Goal: Information Seeking & Learning: Compare options

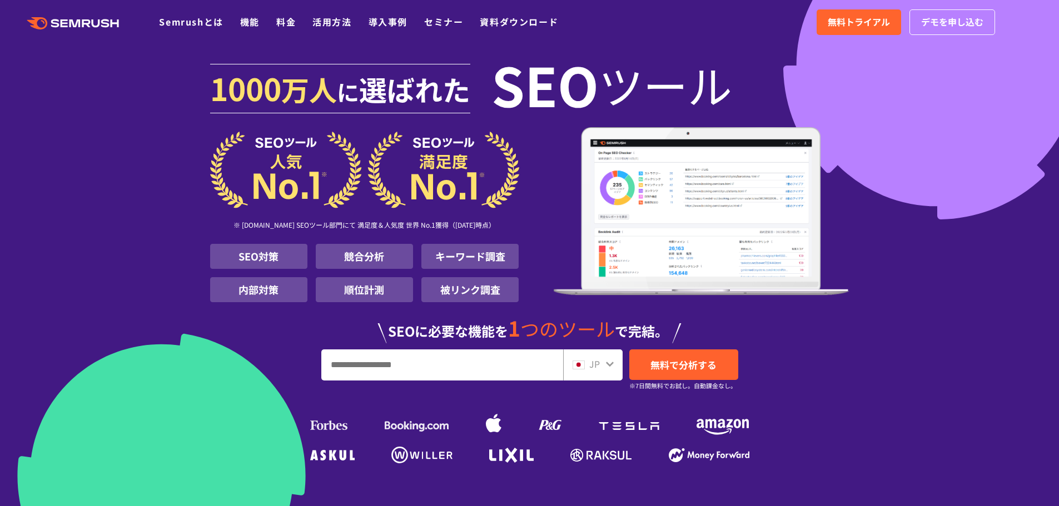
click at [608, 309] on div "SEOに必要な機能を 1 つのツール で完結。" at bounding box center [529, 325] width 639 height 37
click at [279, 27] on link "料金" at bounding box center [285, 21] width 19 height 13
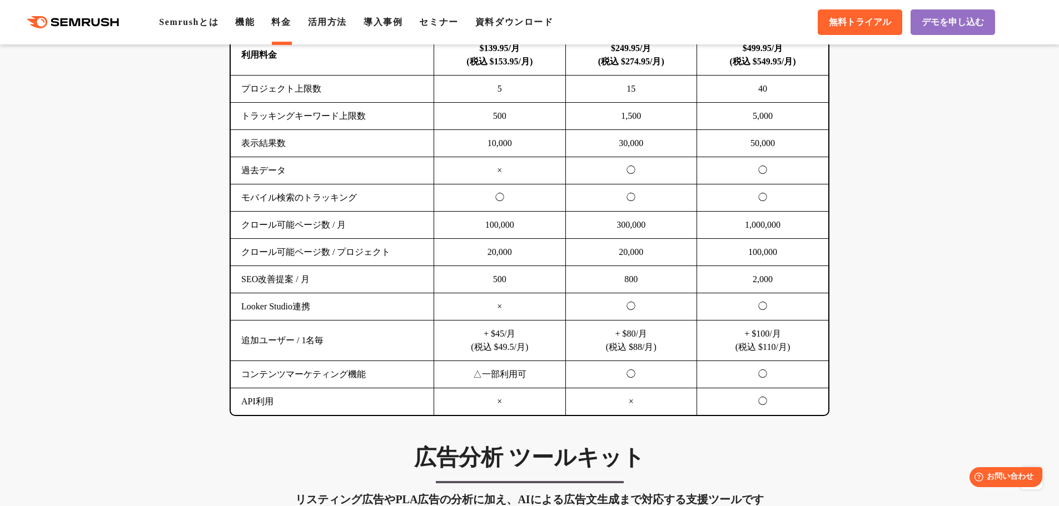
click at [625, 142] on td "30,000" at bounding box center [631, 143] width 132 height 27
click at [634, 199] on td "◯" at bounding box center [631, 198] width 132 height 27
click at [635, 232] on td "300,000" at bounding box center [631, 225] width 132 height 27
click at [630, 248] on td "20,000" at bounding box center [631, 252] width 132 height 27
click at [614, 345] on td "+ $80/月 (税込 $88/月)" at bounding box center [631, 341] width 132 height 41
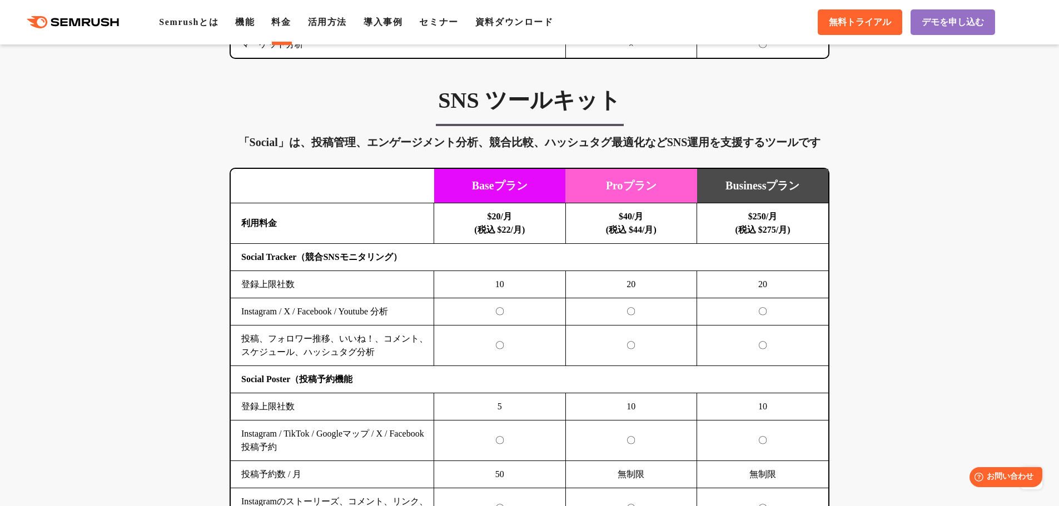
scroll to position [2279, 0]
